Goal: Transaction & Acquisition: Purchase product/service

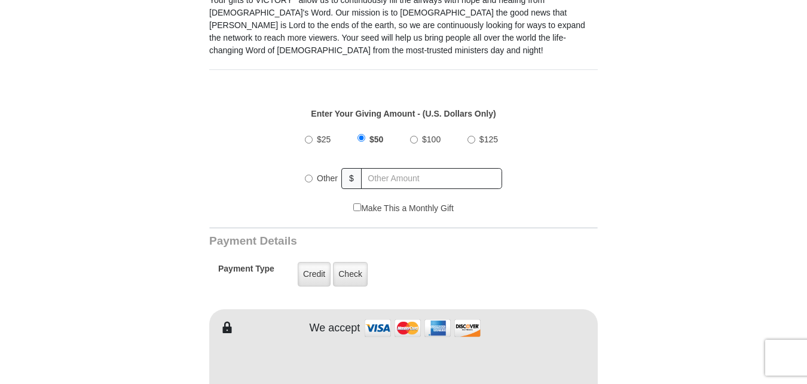
scroll to position [418, 0]
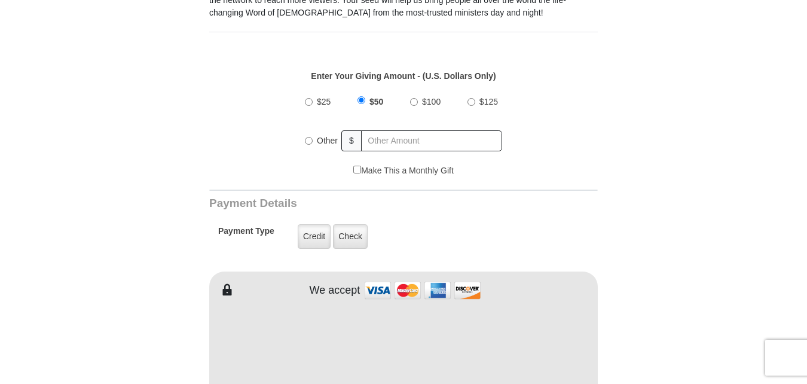
click at [308, 137] on input "Other" at bounding box center [309, 141] width 8 height 8
radio input "true"
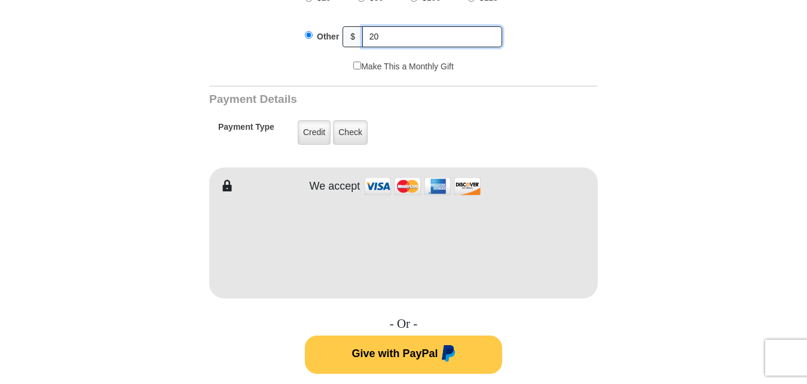
scroll to position [538, 0]
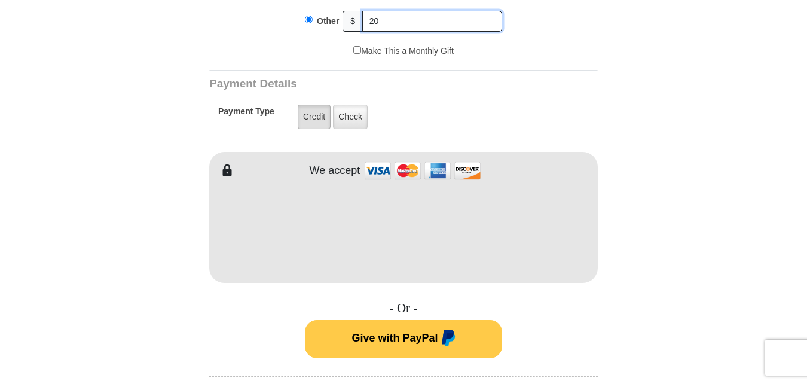
type input "20"
click at [307, 105] on label "Credit" at bounding box center [314, 117] width 33 height 24
click at [0, 0] on input "Credit" at bounding box center [0, 0] width 0 height 0
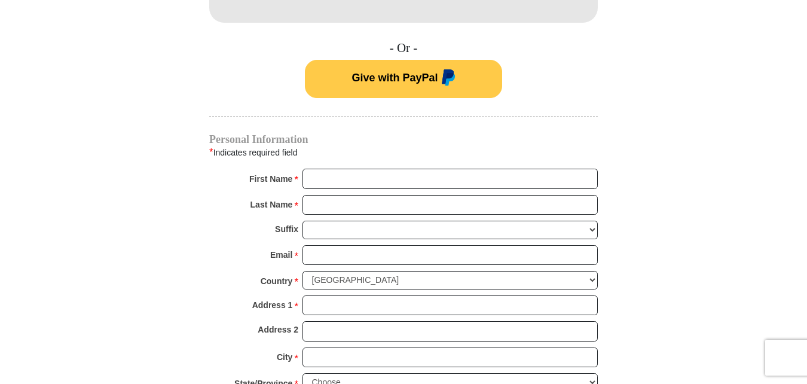
scroll to position [837, 0]
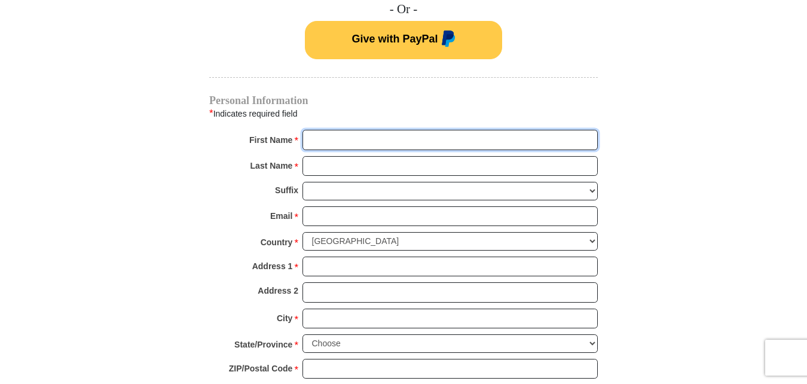
click at [393, 130] on input "First Name *" at bounding box center [449, 140] width 295 height 20
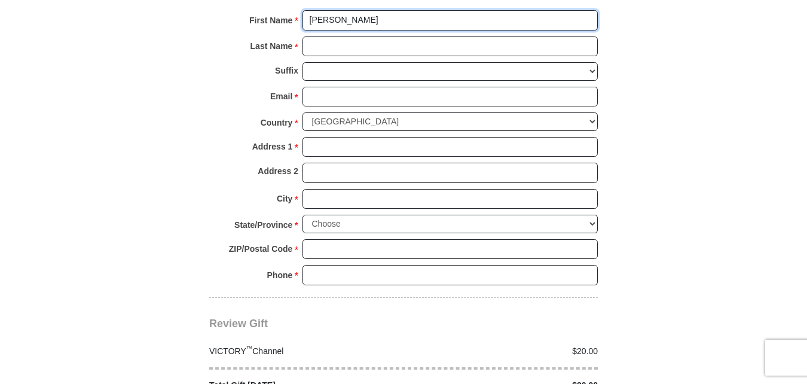
scroll to position [896, 0]
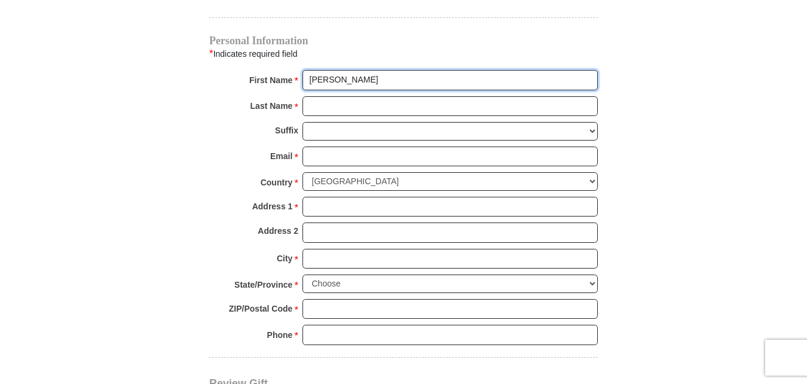
type input "[PERSON_NAME]"
click at [338, 96] on input "Last Name *" at bounding box center [449, 106] width 295 height 20
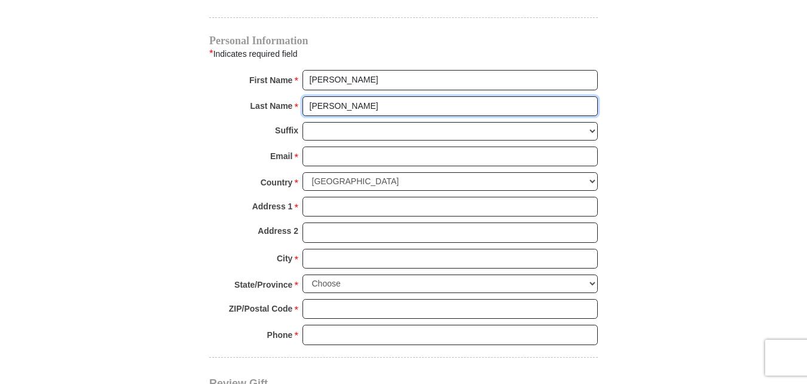
type input "[PERSON_NAME]"
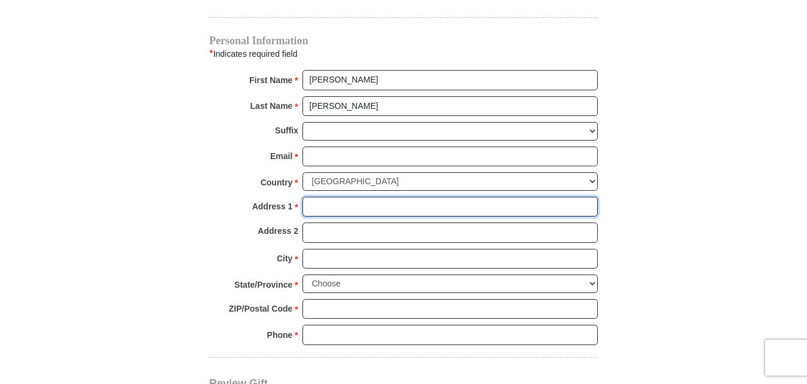
click at [329, 197] on input "Address 1 *" at bounding box center [449, 207] width 295 height 20
type input "1844 ryar rd"
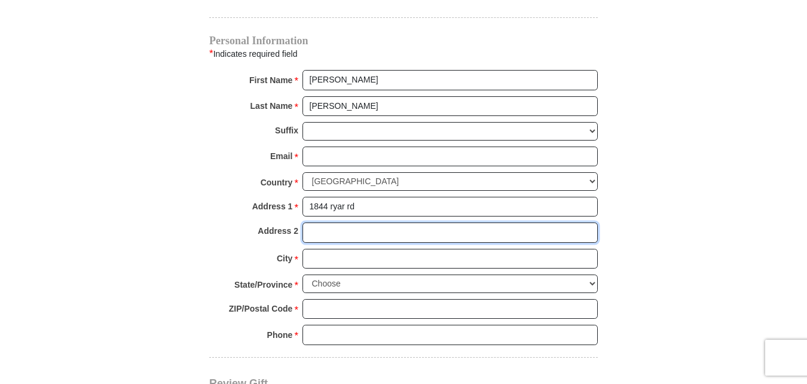
type input "1844 ryar rd"
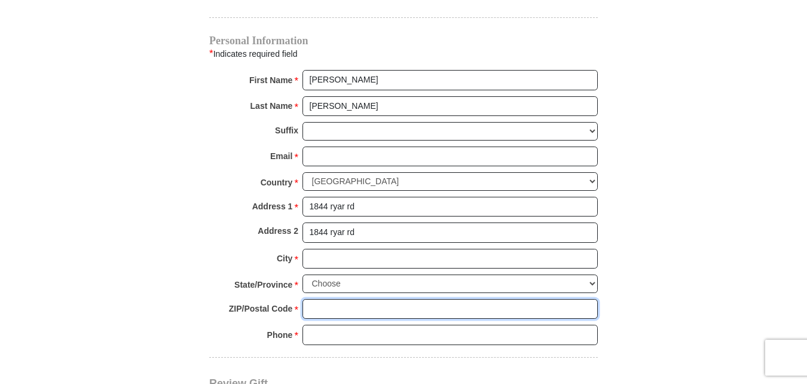
type input "32216"
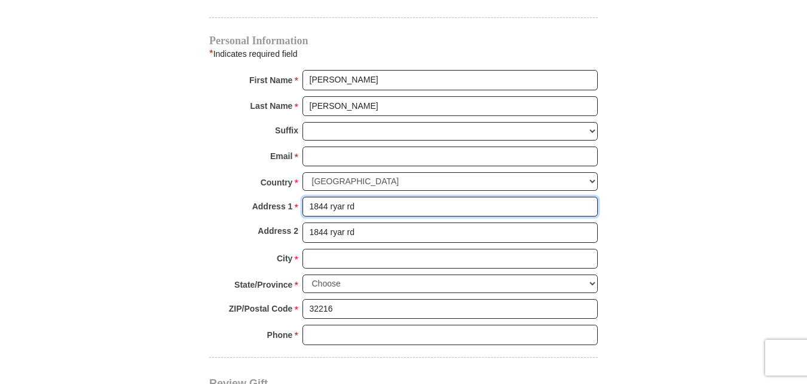
scroll to position [956, 0]
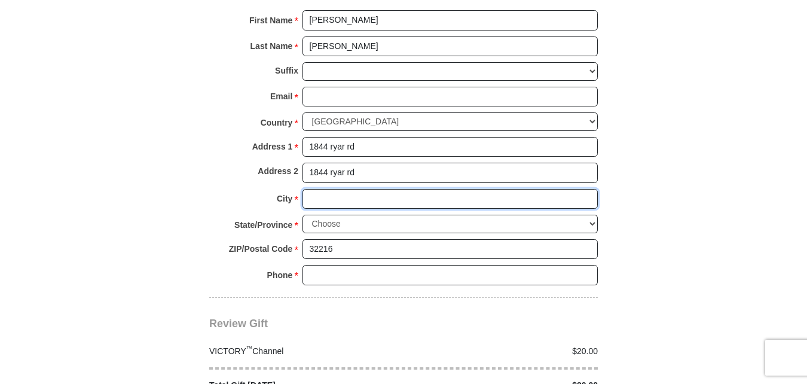
click at [324, 189] on input "City *" at bounding box center [449, 199] width 295 height 20
type input "[GEOGRAPHIC_DATA]"
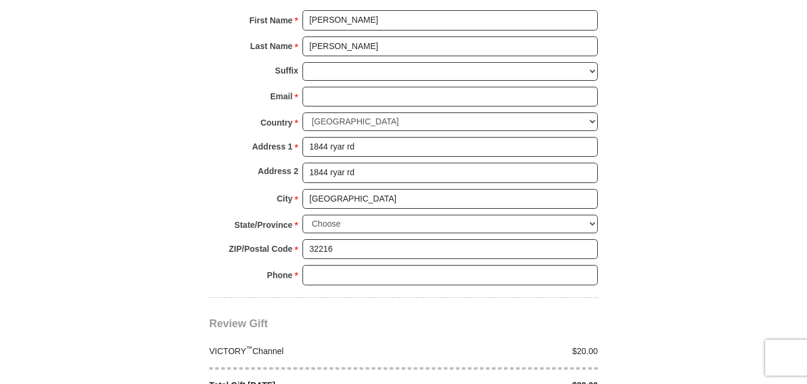
click at [756, 142] on body "VICTORY Channel Online Giving VICTORY Channel is a worldwide, on-air television…" at bounding box center [403, 94] width 807 height 2100
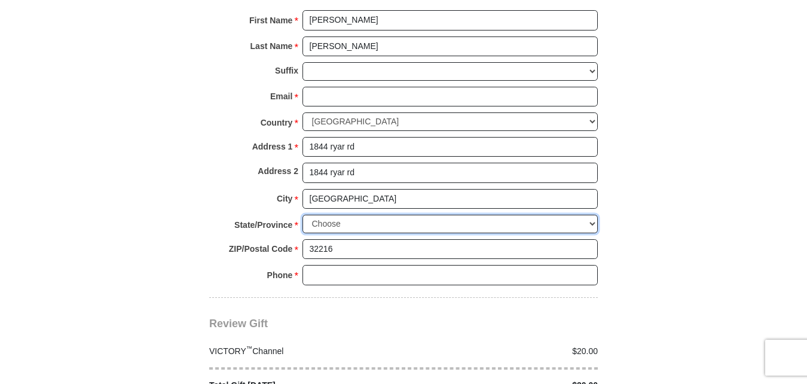
click at [593, 215] on select "Choose [US_STATE] [US_STATE] [US_STATE] [US_STATE] [US_STATE] Armed Forces Amer…" at bounding box center [449, 224] width 295 height 19
select select "FL"
click at [302, 215] on select "Choose [US_STATE] [US_STATE] [US_STATE] [US_STATE] [US_STATE] Armed Forces Amer…" at bounding box center [449, 224] width 295 height 19
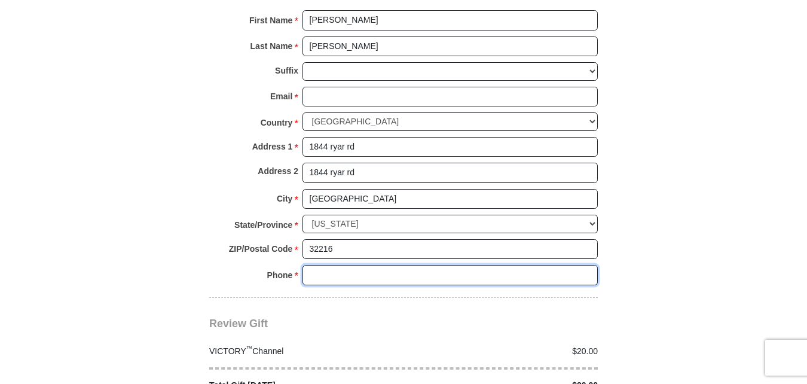
click at [333, 265] on input "Phone * *" at bounding box center [449, 275] width 295 height 20
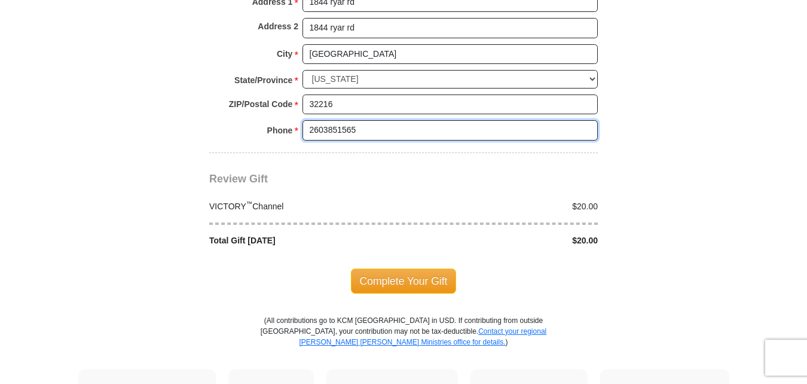
scroll to position [1135, 0]
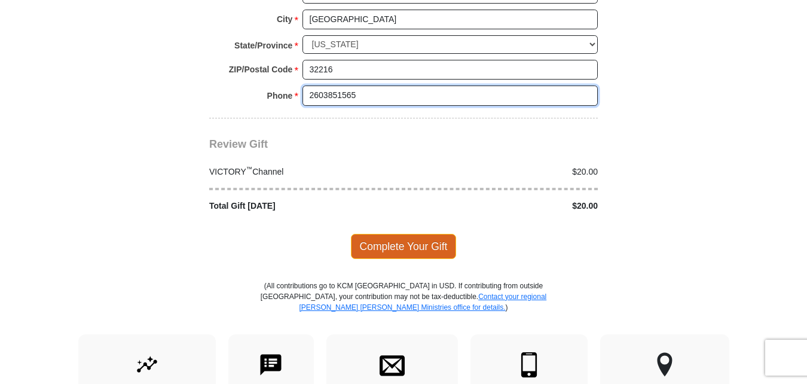
type input "2603851565"
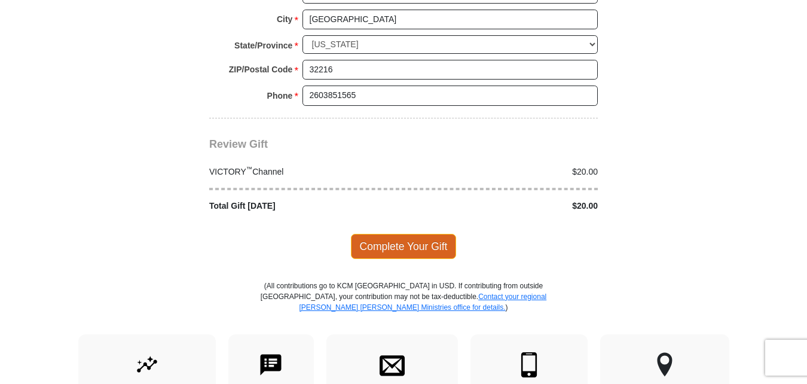
click at [414, 235] on span "Complete Your Gift" at bounding box center [404, 246] width 106 height 25
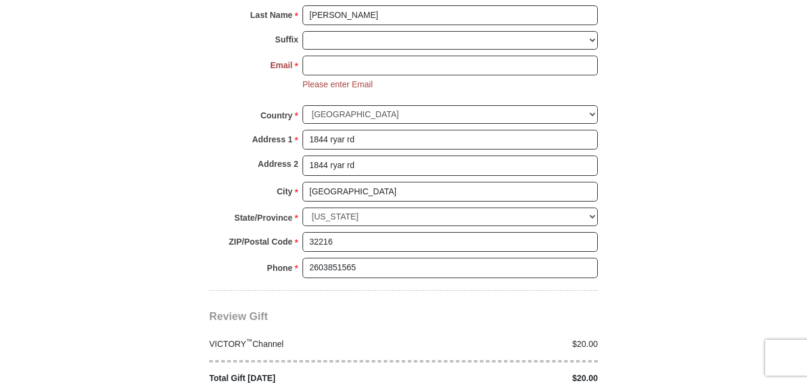
scroll to position [960, 0]
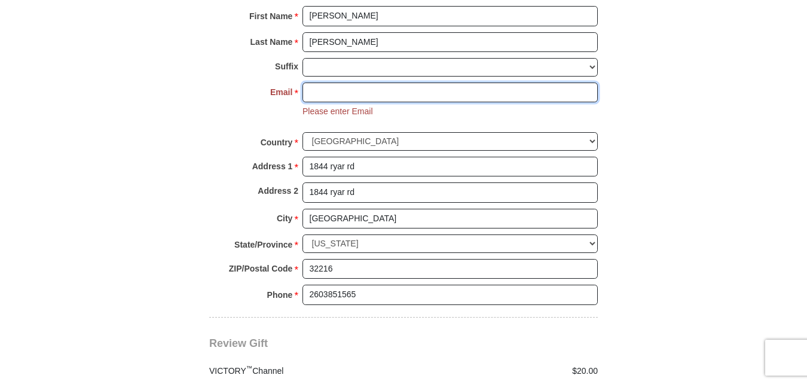
click at [331, 88] on input "Email *" at bounding box center [449, 92] width 295 height 20
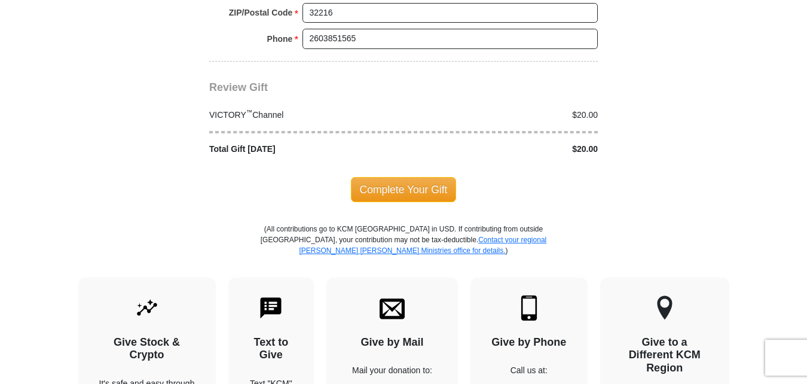
scroll to position [1259, 0]
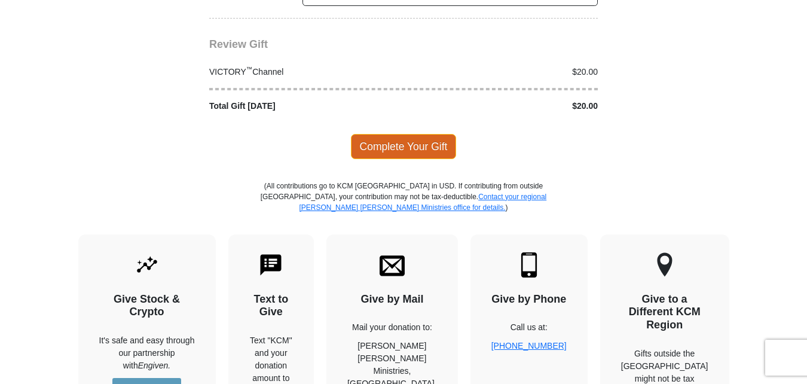
type input "[EMAIL_ADDRESS][DOMAIN_NAME]"
click at [394, 134] on span "Complete Your Gift" at bounding box center [404, 146] width 106 height 25
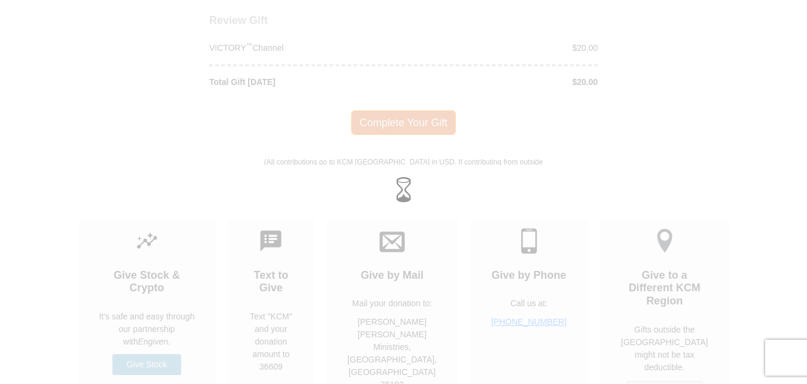
scroll to position [1235, 0]
